Goal: Share content

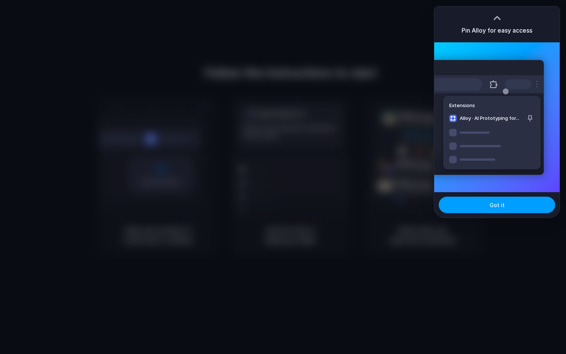
click at [511, 206] on button "Got it" at bounding box center [497, 205] width 116 height 16
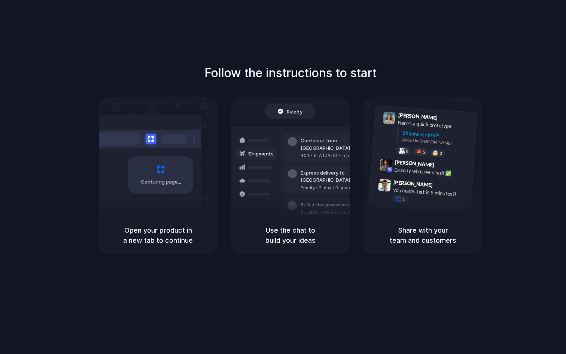
click at [503, 24] on div "Follow the instructions to start Capturing page Open your product in a new tab …" at bounding box center [290, 184] width 581 height 369
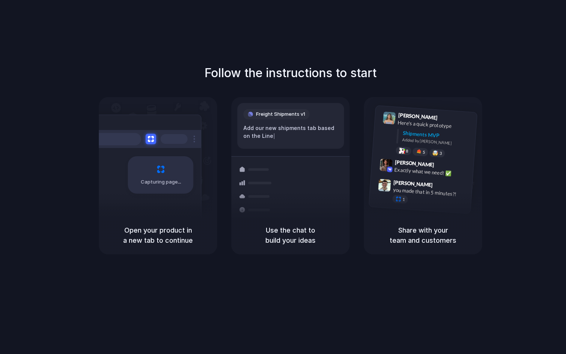
click at [566, 164] on div "Follow the instructions to start Capturing page Open your product in a new tab …" at bounding box center [290, 159] width 566 height 190
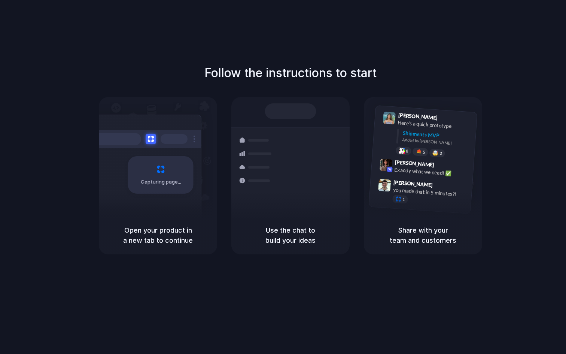
click at [171, 162] on div "Capturing page" at bounding box center [161, 174] width 66 height 37
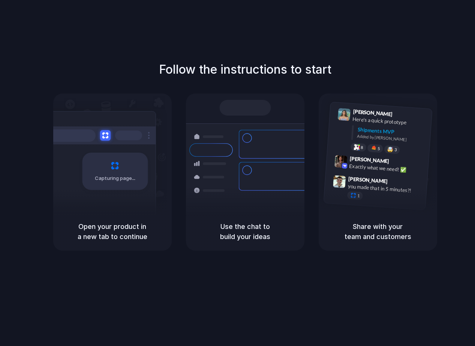
click at [404, 64] on div "Follow the instructions to start Capturing page Open your product in a new tab …" at bounding box center [244, 156] width 475 height 190
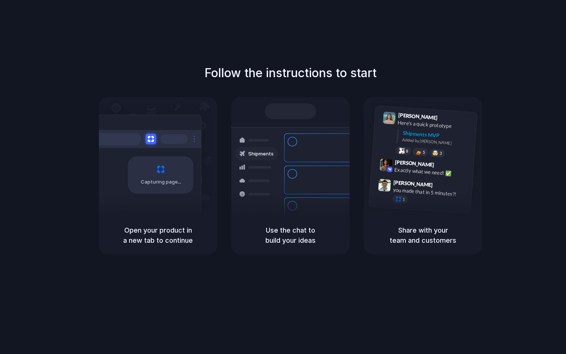
click at [283, 177] on div at bounding box center [283, 177] width 0 height 0
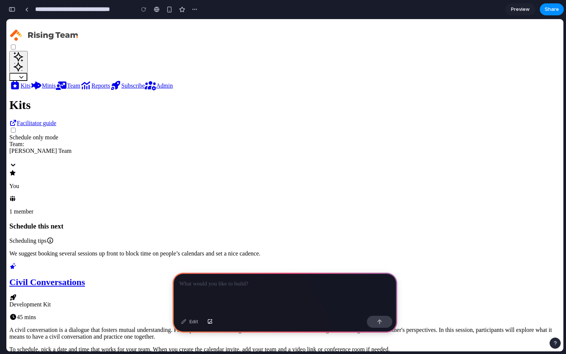
click at [90, 90] on icon at bounding box center [85, 86] width 9 height 8
click at [110, 89] on link "Reports" at bounding box center [95, 85] width 30 height 6
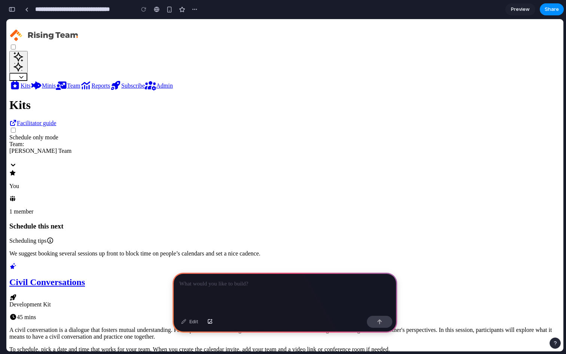
click at [250, 282] on p at bounding box center [284, 283] width 211 height 9
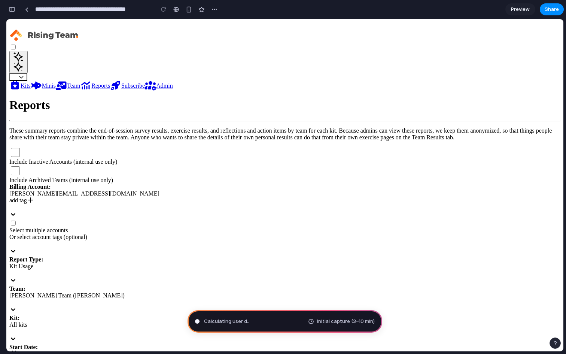
type input "**********"
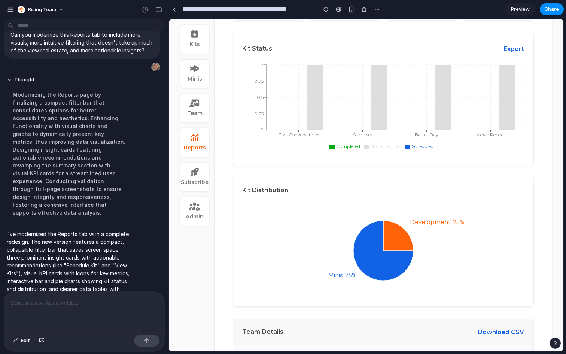
scroll to position [321, 0]
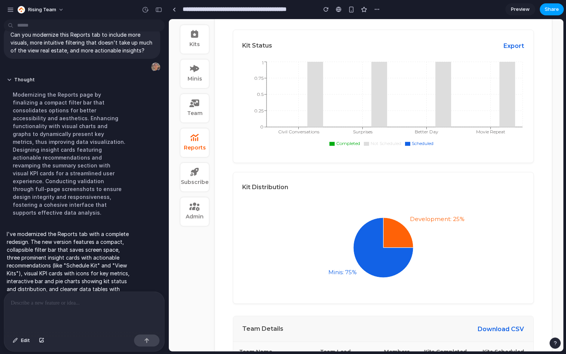
click at [555, 14] on button "Share" at bounding box center [552, 9] width 24 height 12
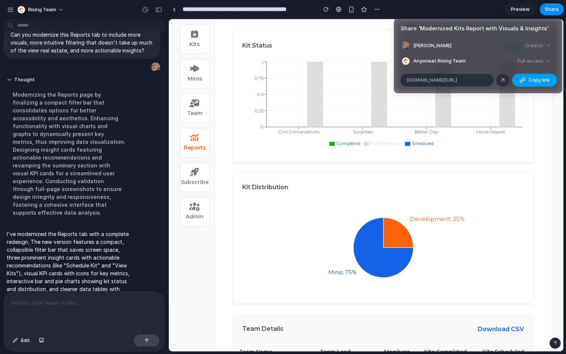
click at [537, 78] on span "Copy link" at bounding box center [539, 79] width 21 height 7
click at [530, 158] on div "Share ' Modernized Kits Report with Visuals & Insights ' Jim Xu Creator Anyone …" at bounding box center [283, 177] width 566 height 354
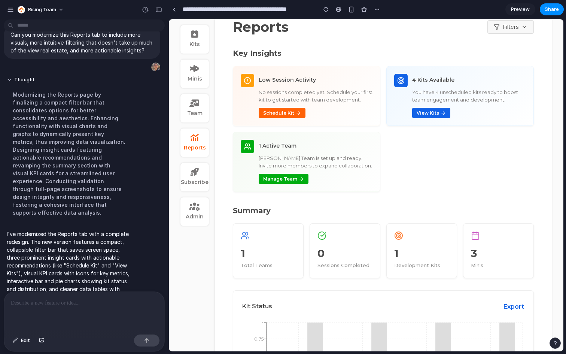
scroll to position [88, 0]
